Goal: Transaction & Acquisition: Purchase product/service

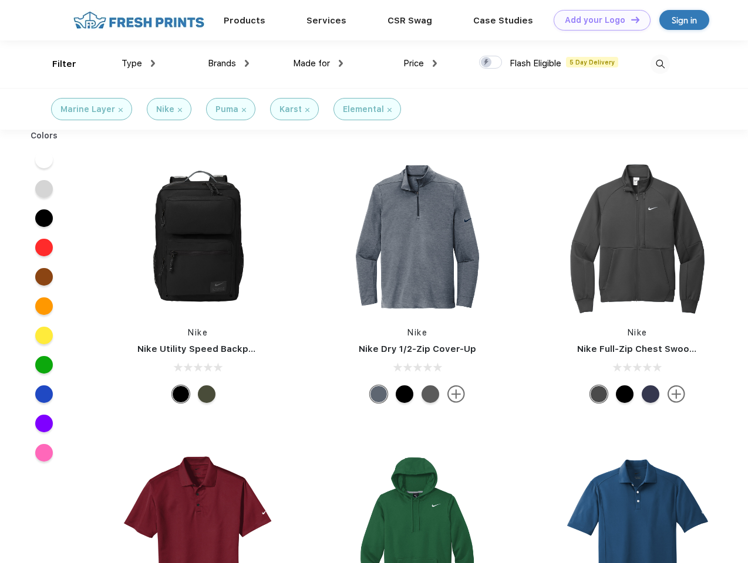
click at [598, 20] on link "Add your Logo Design Tool" at bounding box center [601, 20] width 97 height 21
click at [0, 0] on div "Design Tool" at bounding box center [0, 0] width 0 height 0
click at [630, 19] on link "Add your Logo Design Tool" at bounding box center [601, 20] width 97 height 21
click at [56, 64] on div "Filter" at bounding box center [64, 64] width 24 height 13
click at [139, 63] on span "Type" at bounding box center [131, 63] width 21 height 11
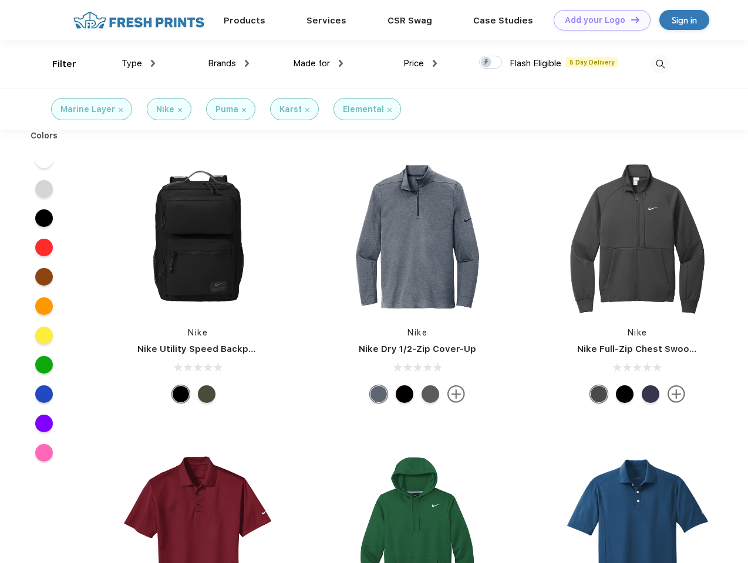
click at [228, 63] on span "Brands" at bounding box center [222, 63] width 28 height 11
click at [318, 63] on span "Made for" at bounding box center [311, 63] width 37 height 11
click at [420, 63] on span "Price" at bounding box center [413, 63] width 21 height 11
click at [491, 63] on div at bounding box center [490, 62] width 23 height 13
click at [487, 63] on input "checkbox" at bounding box center [483, 59] width 8 height 8
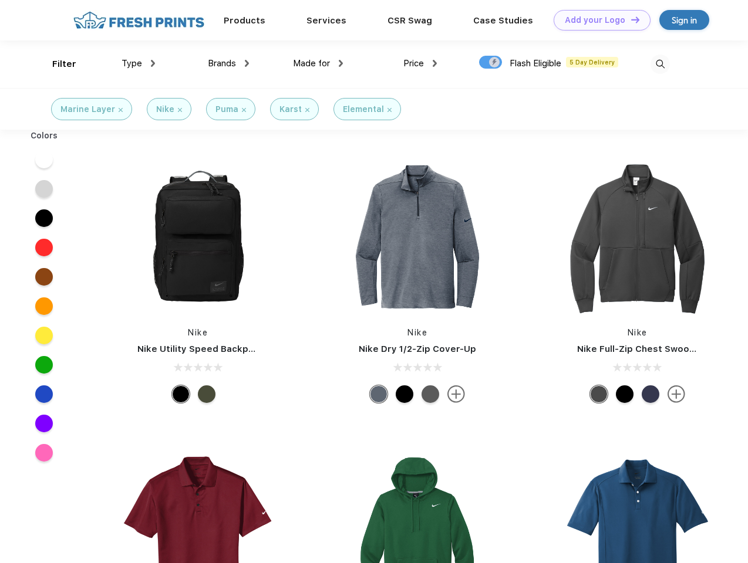
click at [660, 64] on img at bounding box center [659, 64] width 19 height 19
